Goal: Browse casually: Explore the website without a specific task or goal

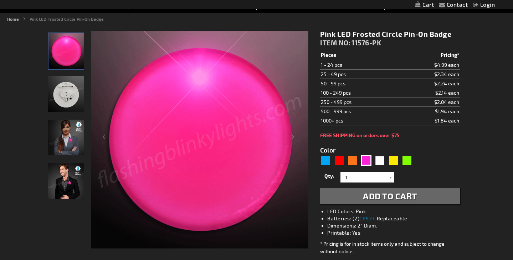
scroll to position [80, 0]
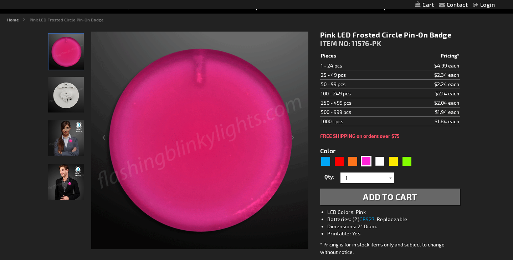
click at [68, 141] on img "Female model displaying Pink LED Frosted Circle Badge" at bounding box center [66, 138] width 36 height 36
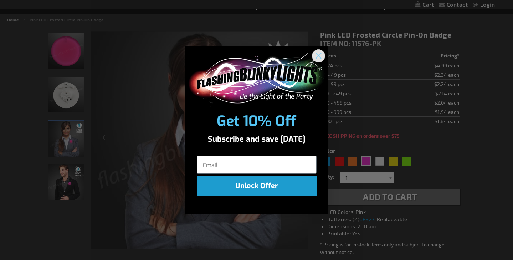
click at [319, 57] on icon "Close dialog" at bounding box center [318, 55] width 5 height 5
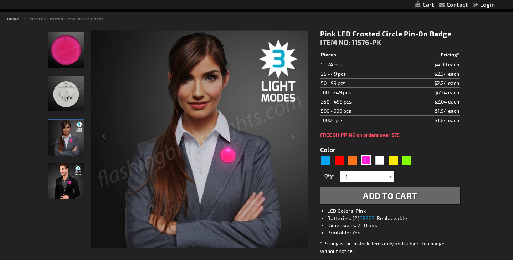
scroll to position [81, 0]
click at [354, 159] on div "Orange" at bounding box center [352, 159] width 11 height 11
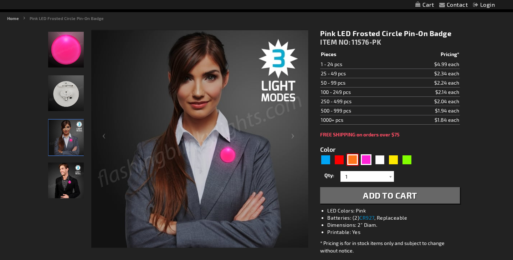
type input "5637"
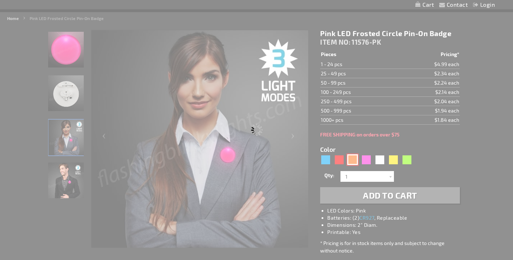
type input "11576-OR"
type input "Customize - Orange LED Frosted Circle Badge with Safety Pin - ITEM NO: 11576-OR"
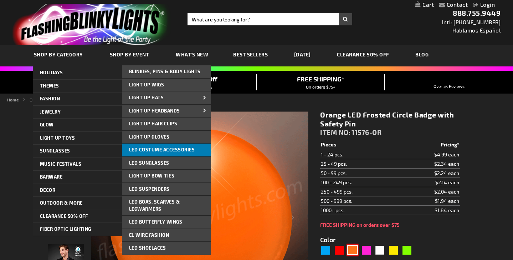
click at [164, 152] on link "LED Costume Accessories" at bounding box center [166, 149] width 89 height 13
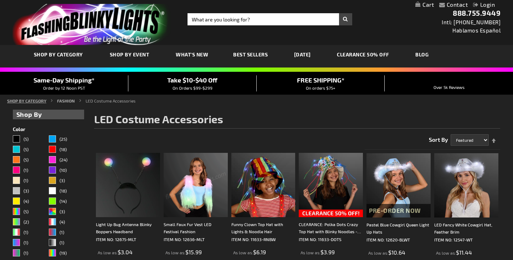
click at [37, 102] on link "SHOP BY CATEGORY" at bounding box center [26, 100] width 39 height 5
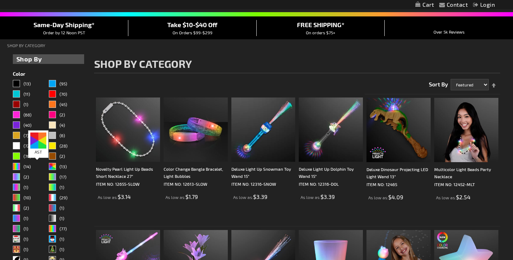
scroll to position [53, 0]
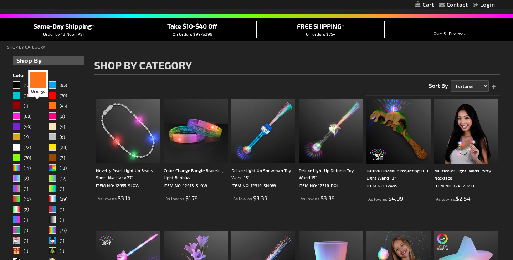
click at [49, 103] on div "Orange" at bounding box center [52, 105] width 7 height 7
click at [60, 105] on span "(45)" at bounding box center [63, 105] width 7 height 5
click at [49, 106] on div "Orange" at bounding box center [52, 105] width 7 height 7
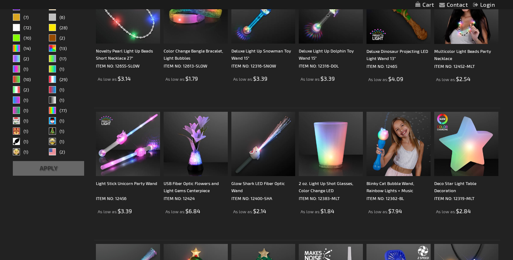
scroll to position [173, 0]
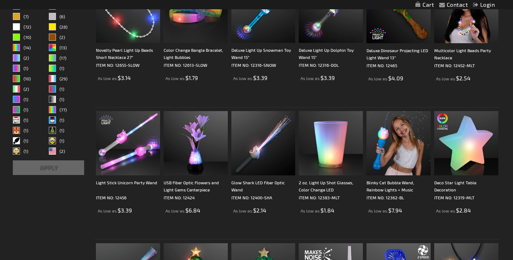
click at [24, 167] on button "Apply" at bounding box center [49, 167] width 72 height 15
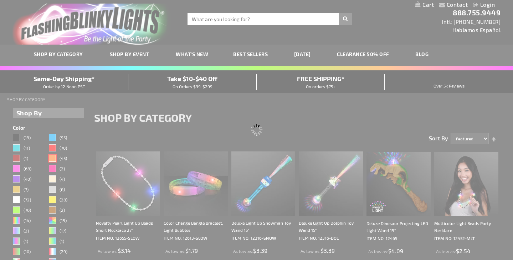
scroll to position [0, 0]
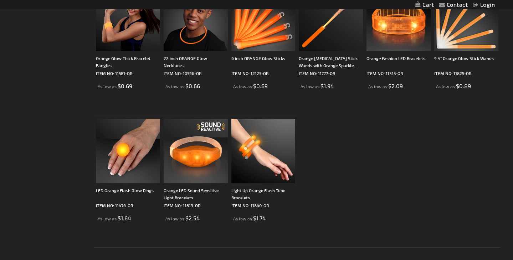
scroll to position [962, 0]
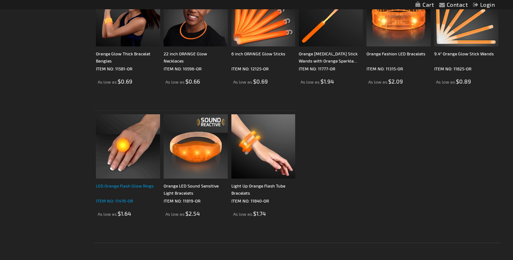
click at [96, 188] on div "LED Orange Flash Glow Rings" at bounding box center [128, 189] width 64 height 14
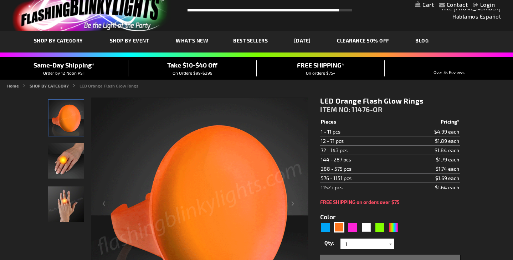
scroll to position [21, 0]
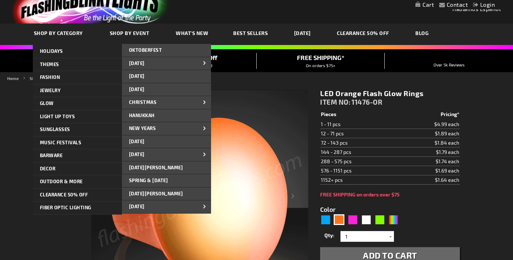
click at [52, 32] on span "SHOP BY CATEGORY" at bounding box center [58, 33] width 49 height 6
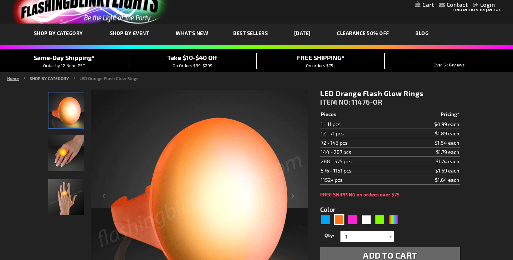
click at [12, 78] on link "Home" at bounding box center [13, 78] width 12 height 5
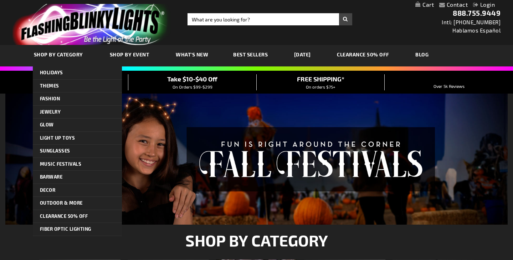
click at [45, 54] on span "SHOP BY CATEGORY" at bounding box center [58, 54] width 49 height 6
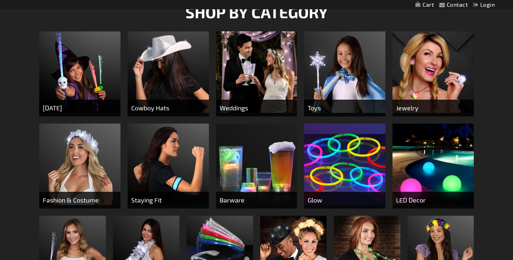
scroll to position [227, 0]
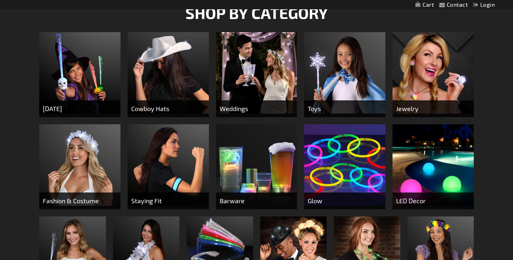
click at [446, 173] on img at bounding box center [433, 164] width 81 height 81
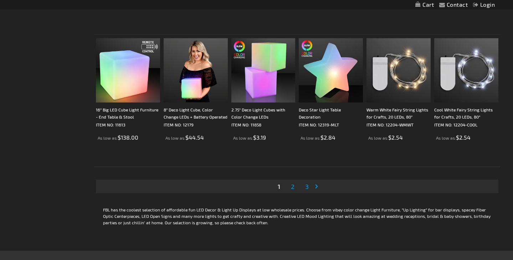
scroll to position [1368, 0]
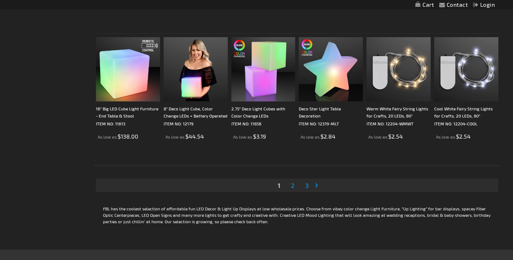
click at [291, 187] on span "2" at bounding box center [293, 185] width 4 height 8
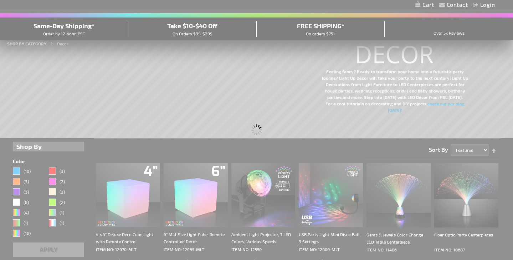
scroll to position [10, 0]
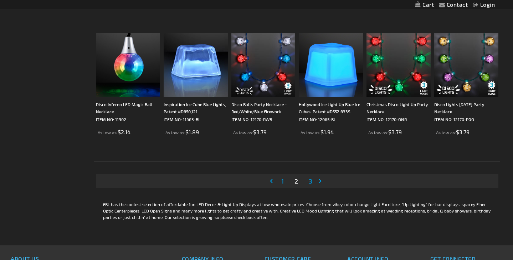
scroll to position [1380, 0]
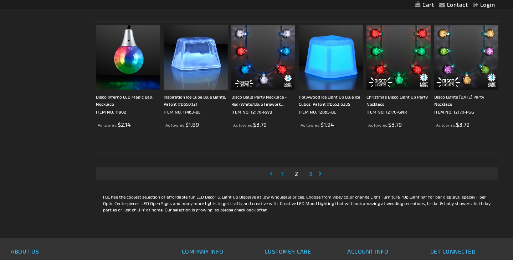
click at [309, 173] on span "3" at bounding box center [311, 173] width 4 height 8
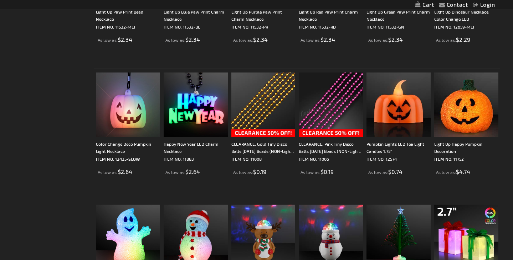
scroll to position [402, 0]
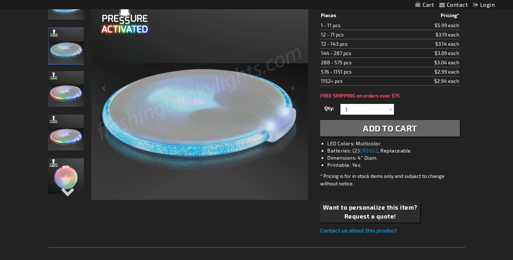
scroll to position [130, 0]
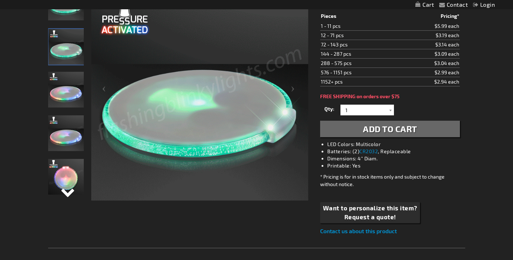
click at [67, 195] on div "Next" at bounding box center [66, 198] width 11 height 16
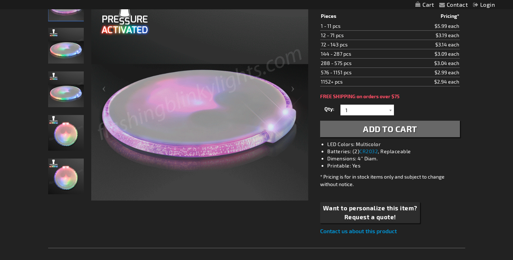
click at [67, 195] on div "Color Change LED Round Drink Coasters" at bounding box center [66, 180] width 36 height 44
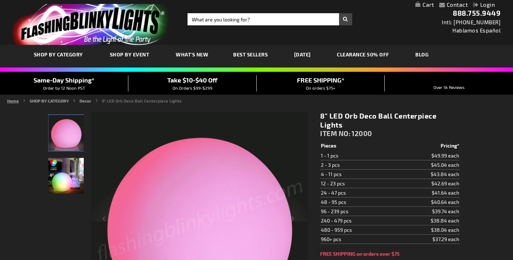
click at [14, 100] on link "Home" at bounding box center [13, 100] width 12 height 5
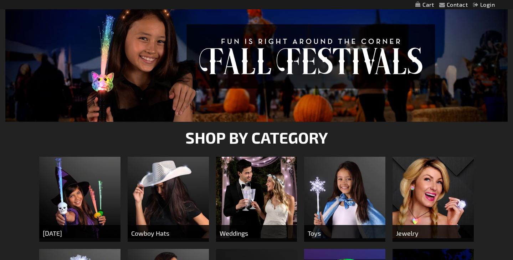
scroll to position [27, 0]
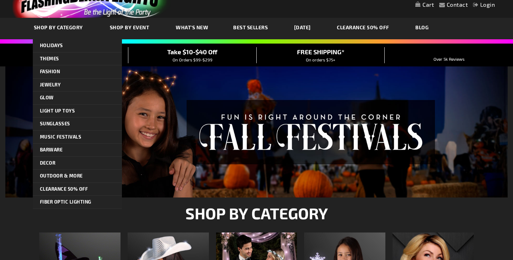
click at [45, 24] on link "SHOP BY CATEGORY" at bounding box center [60, 27] width 62 height 24
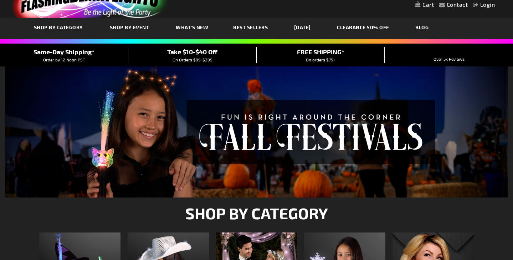
click at [256, 28] on span "Best Sellers" at bounding box center [250, 27] width 35 height 6
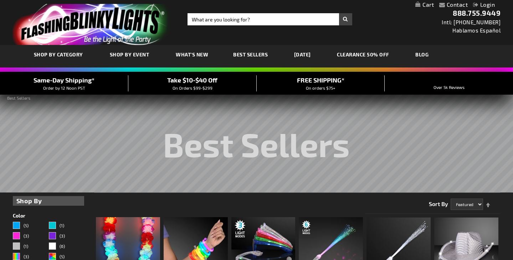
click at [128, 27] on img "store logo" at bounding box center [91, 24] width 159 height 41
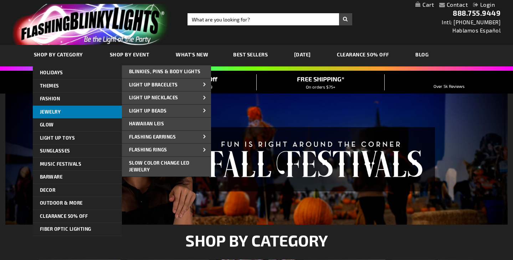
click at [66, 114] on link "Jewelry" at bounding box center [77, 112] width 89 height 13
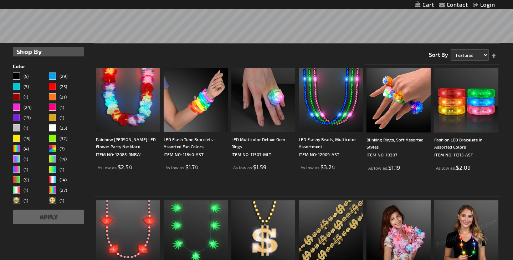
scroll to position [151, 0]
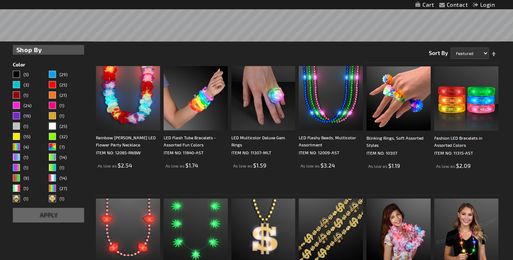
click at [60, 127] on span "(25)" at bounding box center [63, 125] width 7 height 5
click at [35, 218] on button "Apply" at bounding box center [49, 215] width 72 height 15
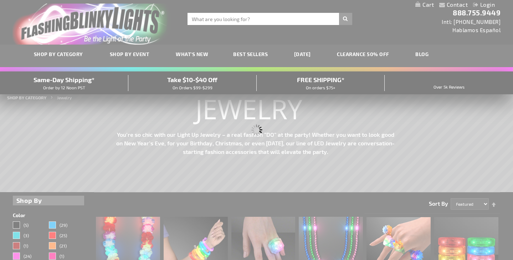
scroll to position [0, 0]
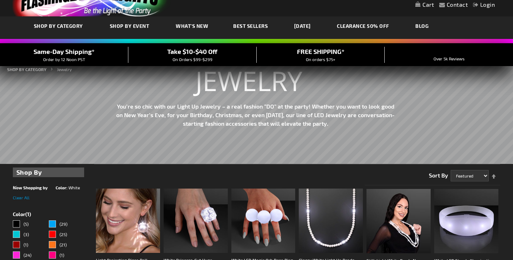
scroll to position [27, 0]
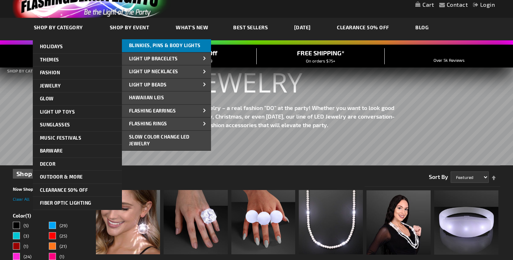
click at [157, 49] on link "Blinkies, Pins & Body Lights" at bounding box center [166, 45] width 89 height 13
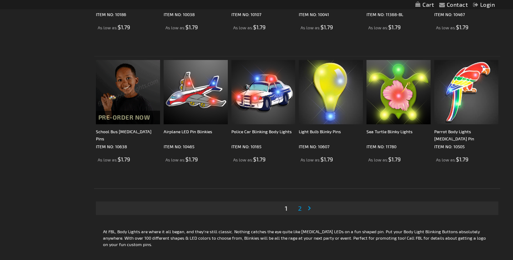
scroll to position [1290, 0]
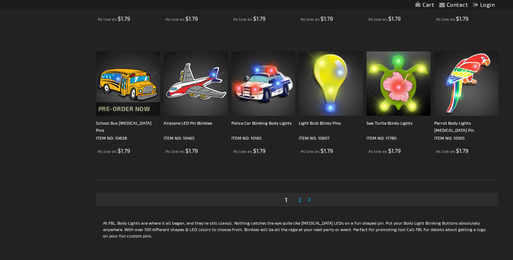
click at [298, 202] on span "2" at bounding box center [300, 200] width 4 height 8
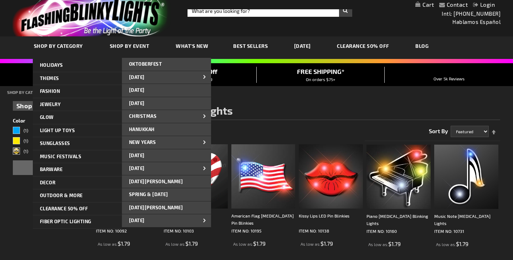
scroll to position [15, 0]
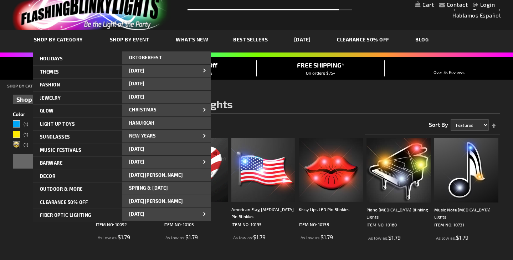
click at [65, 40] on span "SHOP BY CATEGORY" at bounding box center [58, 39] width 49 height 6
click at [57, 40] on span "SHOP BY CATEGORY" at bounding box center [58, 39] width 49 height 6
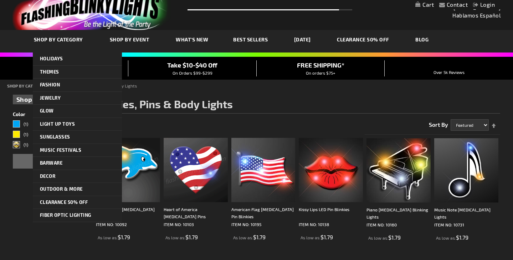
click at [35, 39] on span "SHOP BY CATEGORY" at bounding box center [58, 39] width 49 height 6
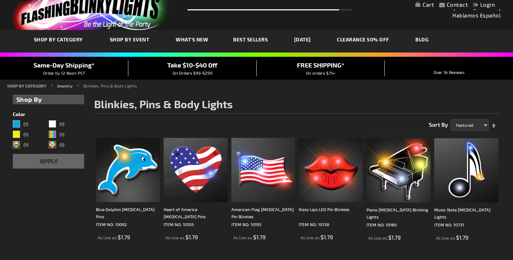
click at [46, 20] on img "store logo" at bounding box center [91, 9] width 159 height 41
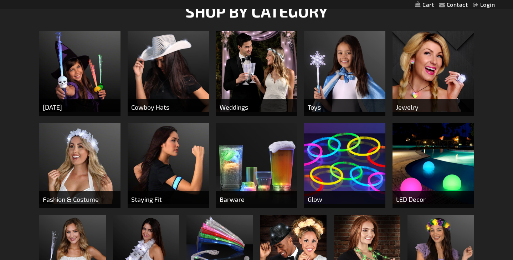
scroll to position [243, 0]
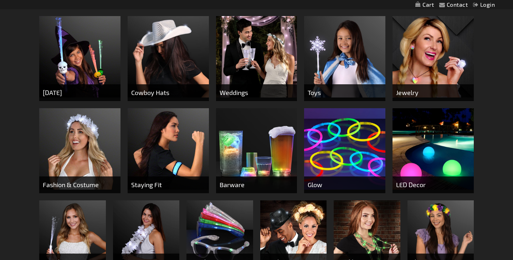
click at [163, 143] on img at bounding box center [168, 148] width 81 height 81
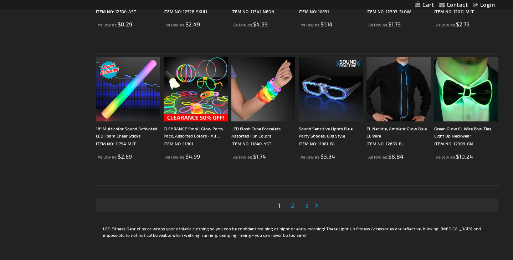
scroll to position [1354, 0]
click at [291, 207] on span "2" at bounding box center [293, 205] width 4 height 8
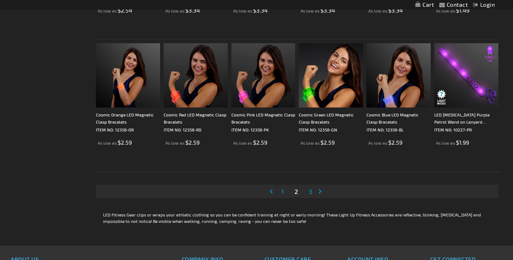
scroll to position [1375, 0]
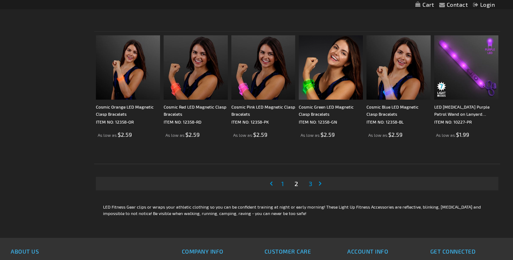
click at [309, 186] on span "3" at bounding box center [311, 183] width 4 height 8
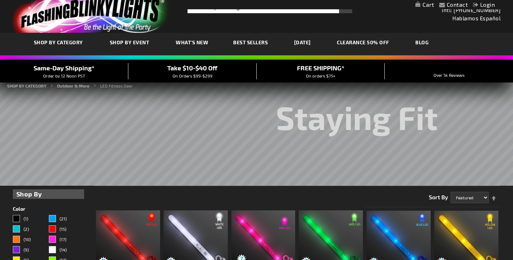
scroll to position [10, 0]
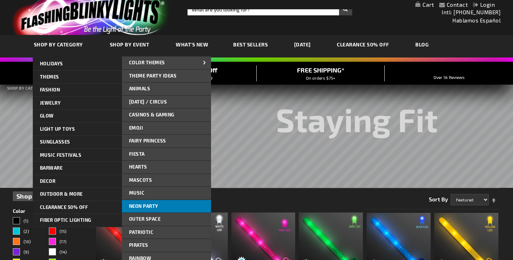
click at [149, 202] on link "Neon Party" at bounding box center [166, 206] width 89 height 13
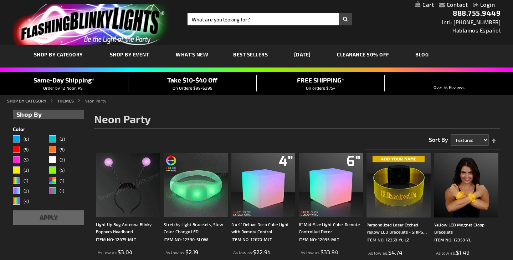
click at [39, 100] on link "SHOP BY CATEGORY" at bounding box center [26, 100] width 39 height 5
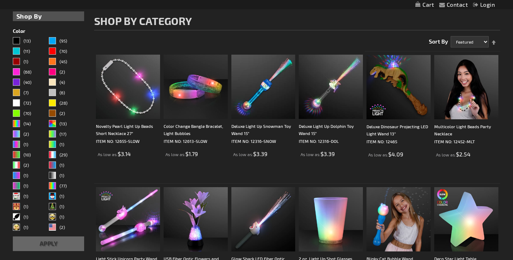
scroll to position [96, 0]
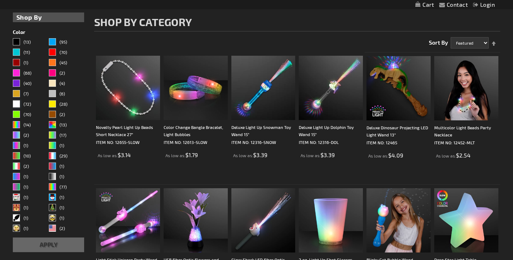
click at [28, 104] on span "(72)" at bounding box center [27, 103] width 7 height 5
click at [35, 245] on button "Apply" at bounding box center [49, 244] width 72 height 15
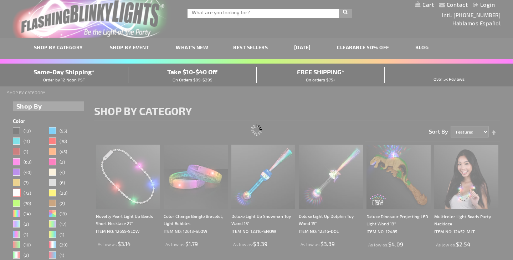
scroll to position [0, 0]
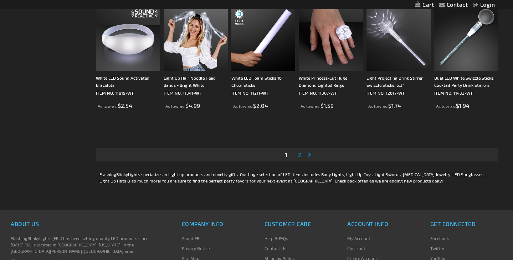
scroll to position [1314, 0]
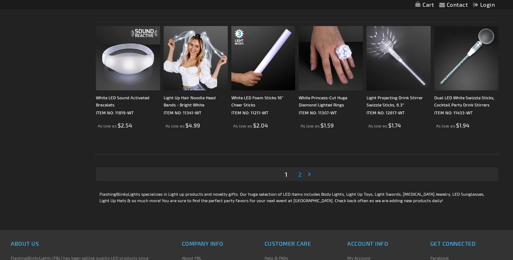
click at [298, 173] on span "2" at bounding box center [300, 174] width 4 height 8
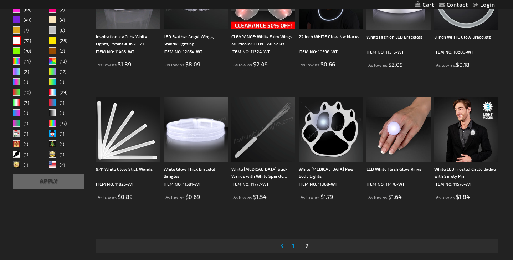
scroll to position [187, 0]
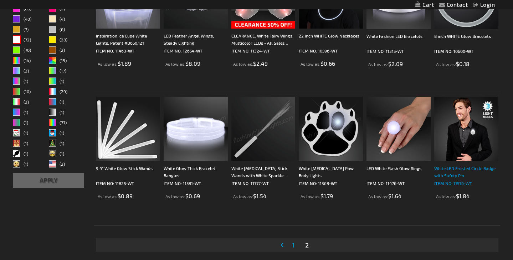
click at [446, 173] on div "White LED Frosted Circle Badge with Safety Pin" at bounding box center [467, 171] width 64 height 14
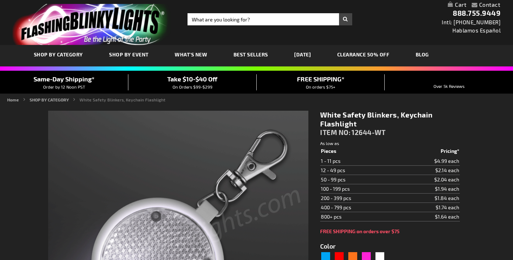
type input "5646"
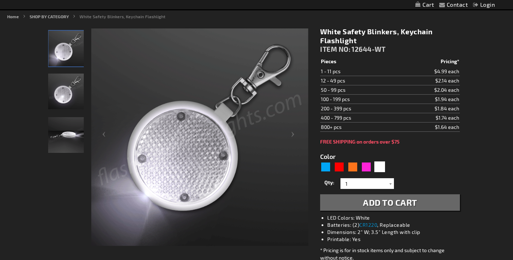
scroll to position [84, 0]
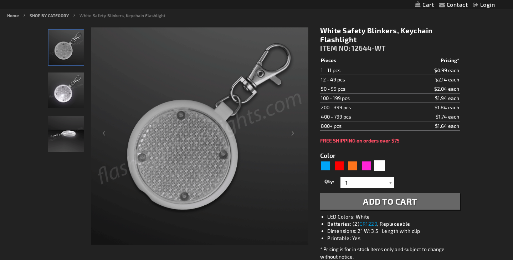
click at [65, 99] on img "White Safety Blinkers, Keychain Flashlight" at bounding box center [66, 90] width 36 height 36
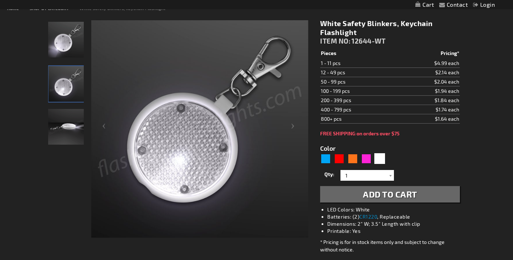
scroll to position [52, 0]
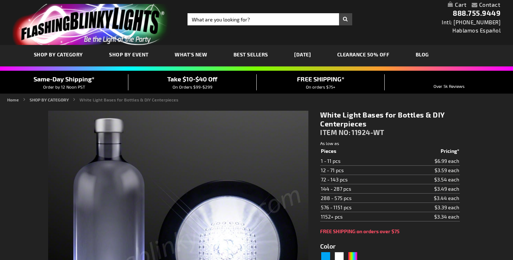
type input "5646"
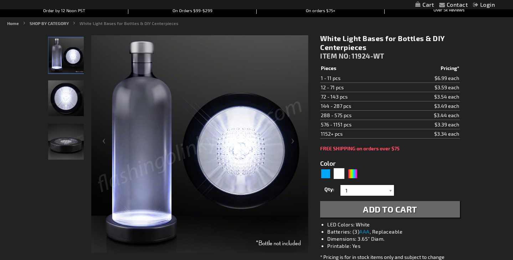
scroll to position [77, 0]
click at [65, 102] on img "LED White Light Up Bottle Bases Glorifier" at bounding box center [66, 98] width 36 height 36
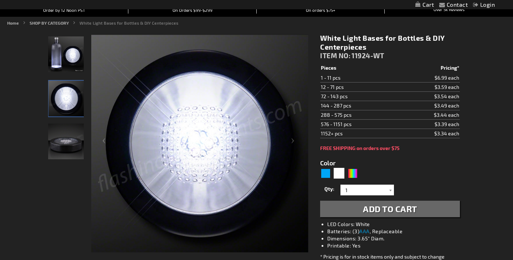
click at [70, 153] on img "LED White Light Up Bottle Bases Glorifier" at bounding box center [66, 141] width 36 height 36
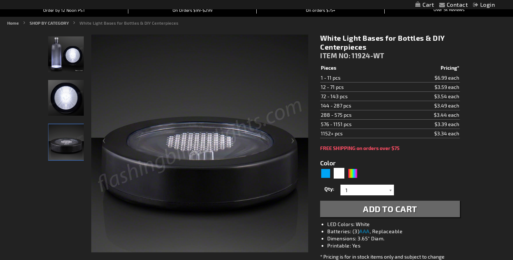
scroll to position [76, 0]
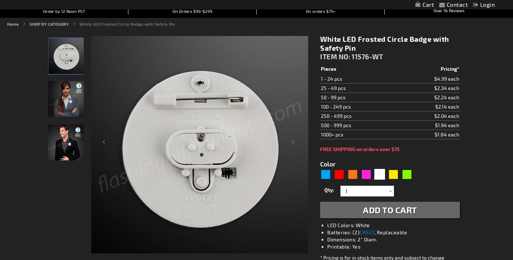
scroll to position [80, 0]
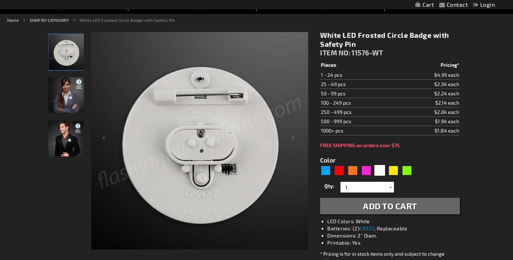
click at [70, 97] on img "Female model displaying White LED Frosted Circle Badge" at bounding box center [66, 95] width 36 height 36
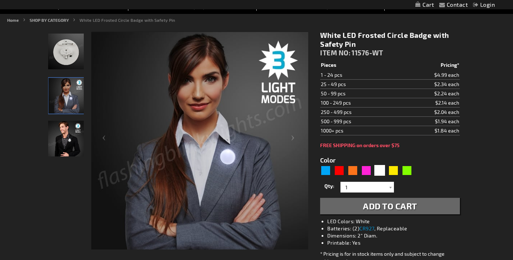
click at [72, 141] on img "Man wearing White LED Frosted Circle Badge" at bounding box center [66, 139] width 36 height 36
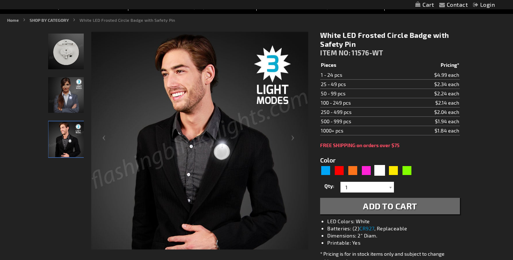
click at [68, 100] on img "Female model displaying White LED Frosted Circle Badge" at bounding box center [66, 95] width 36 height 36
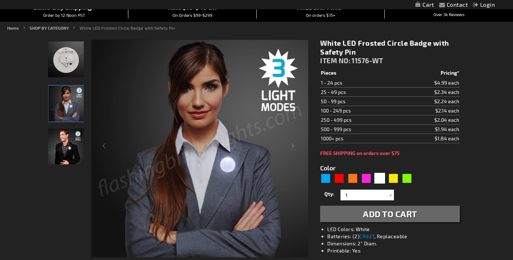
scroll to position [70, 0]
